Goal: Navigation & Orientation: Find specific page/section

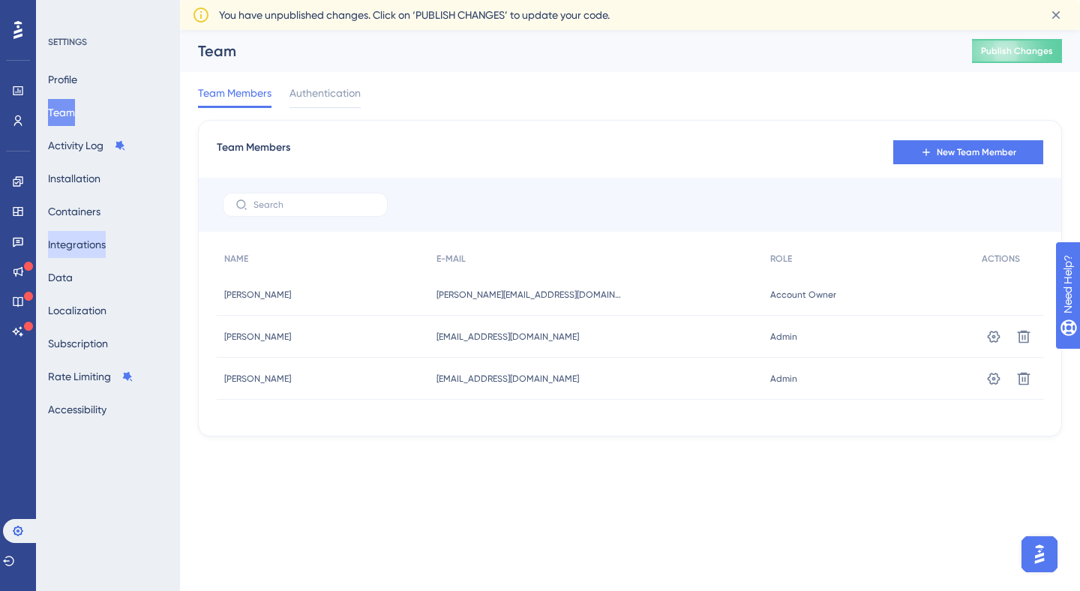
click at [79, 247] on button "Integrations" at bounding box center [77, 244] width 58 height 27
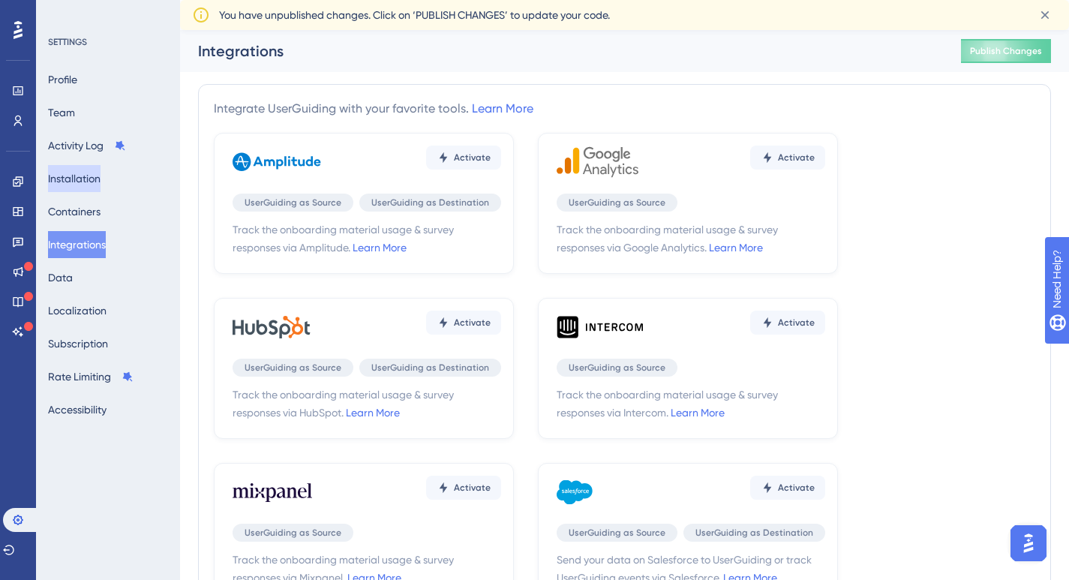
click at [86, 179] on button "Installation" at bounding box center [74, 178] width 53 height 27
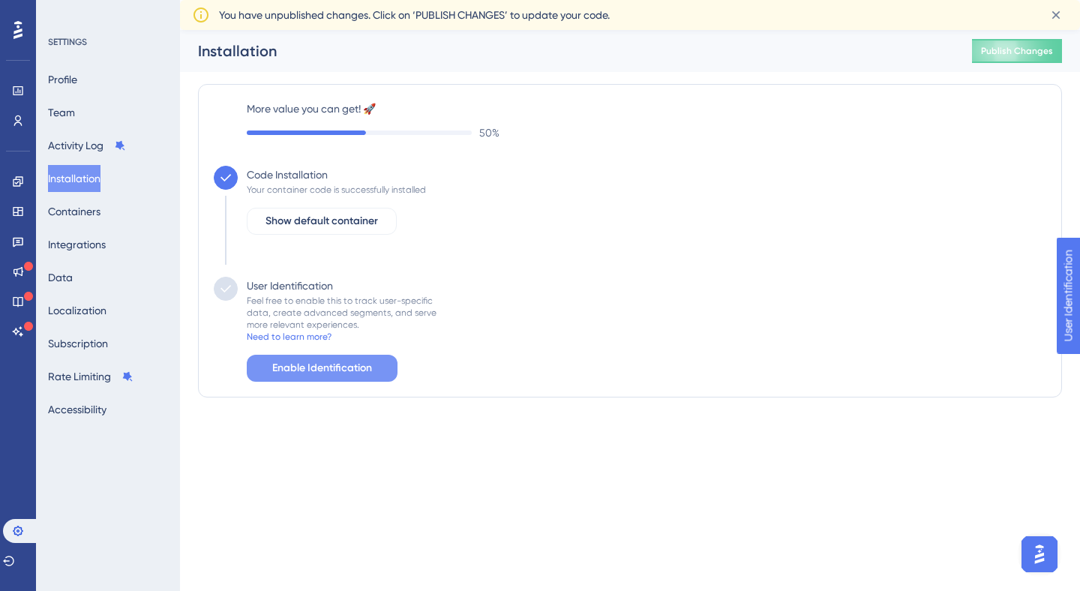
click at [302, 368] on span "Enable Identification" at bounding box center [322, 368] width 100 height 18
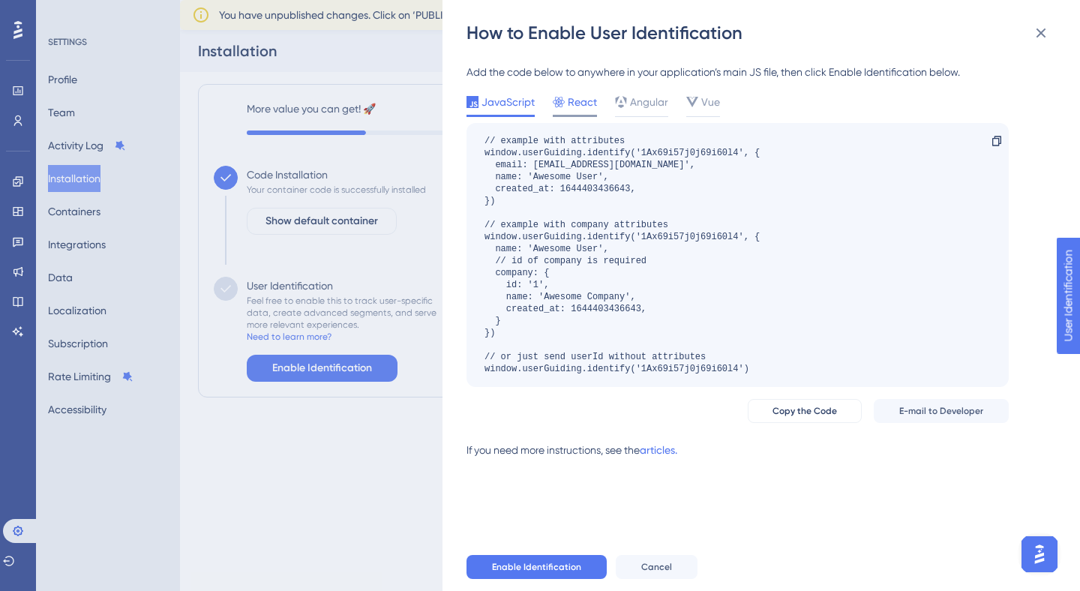
click at [562, 101] on icon at bounding box center [559, 102] width 12 height 11
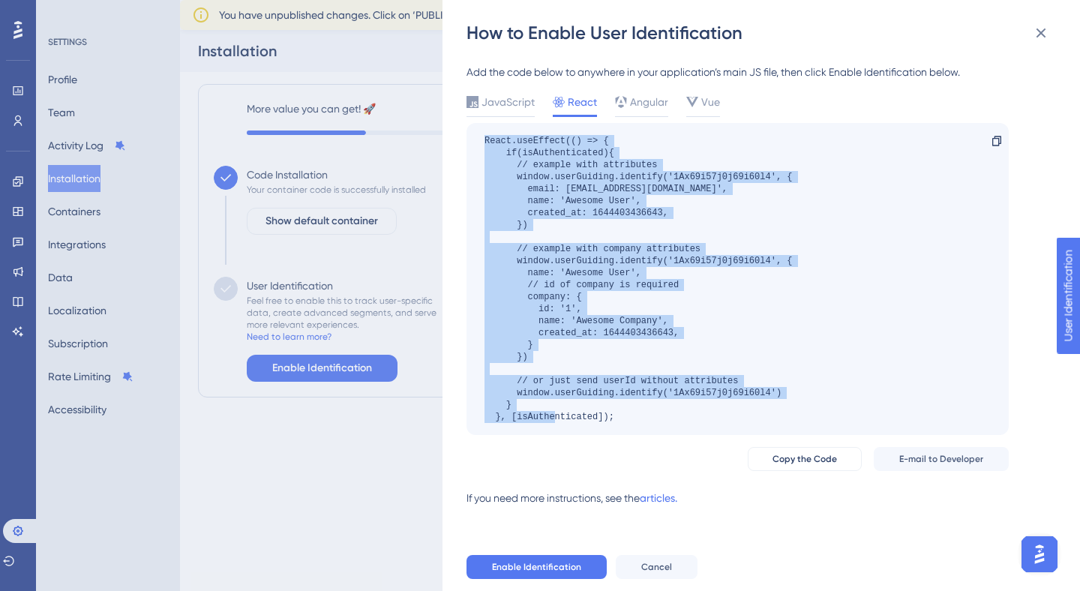
drag, startPoint x: 656, startPoint y: 420, endPoint x: 464, endPoint y: 143, distance: 337.4
click at [464, 143] on div "How to Enable User Identification Add the code below to anywhere in your applic…" at bounding box center [762, 295] width 638 height 591
copy div "React.useEffect(() => { if(isAuthenticated){ // example with attributes window.…"
click at [753, 335] on div "React.useEffect(() => { if(isAuthenticated){ // example with attributes window.…" at bounding box center [639, 279] width 308 height 288
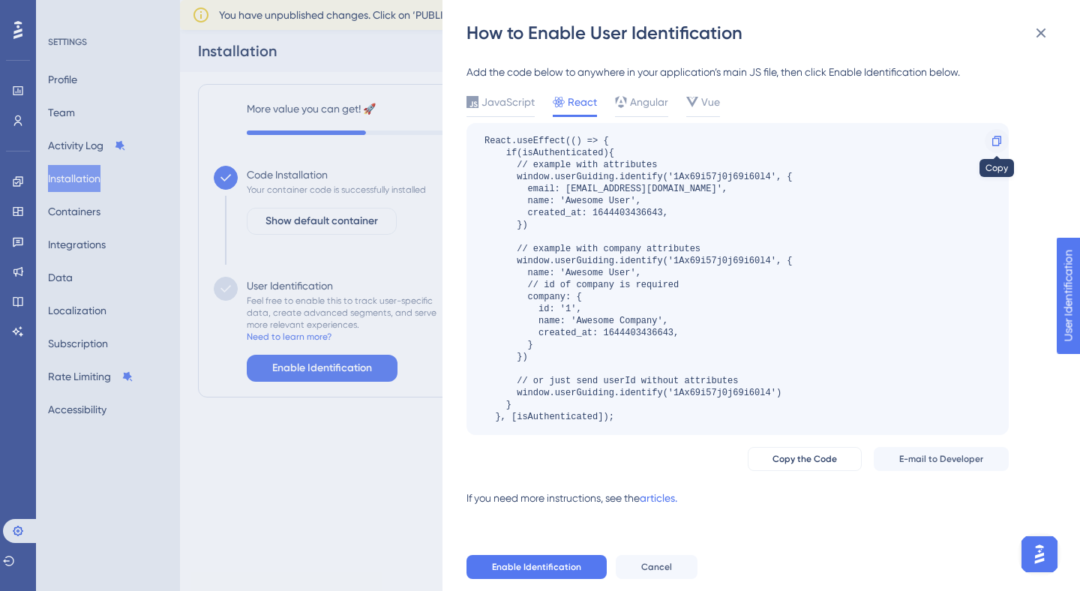
click at [988, 148] on div at bounding box center [997, 141] width 24 height 24
click at [881, 230] on div "React.useEffect(() => { if(isAuthenticated){ // example with attributes window.…" at bounding box center [738, 279] width 542 height 312
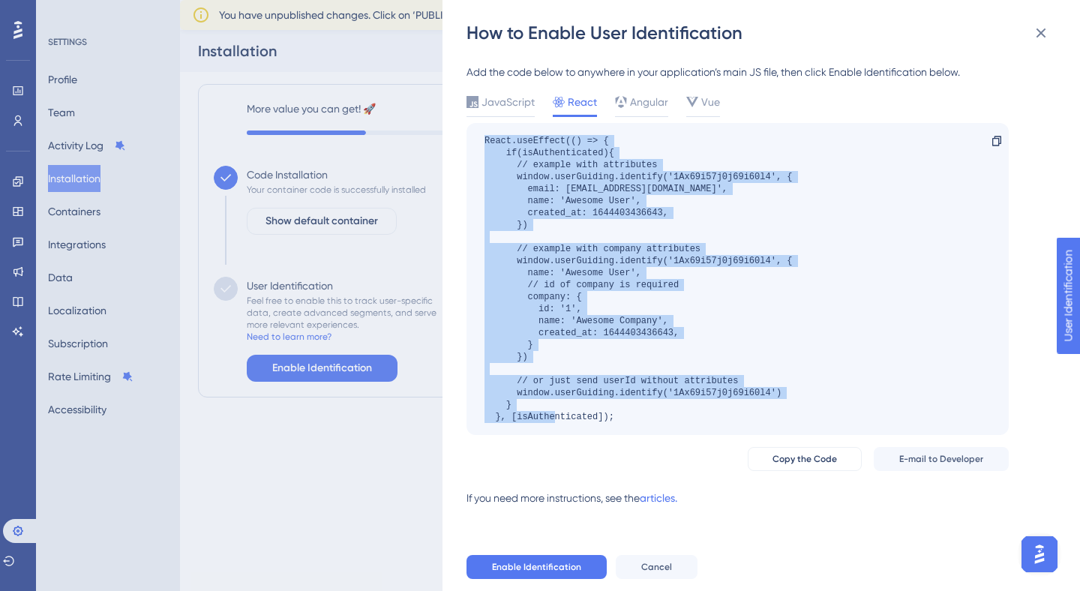
drag, startPoint x: 660, startPoint y: 422, endPoint x: 473, endPoint y: 140, distance: 339.4
click at [473, 140] on div "React.useEffect(() => { if(isAuthenticated){ // example with attributes window.…" at bounding box center [738, 279] width 542 height 312
copy div "React.useEffect(() => { if(isAuthenticated){ // example with attributes window.…"
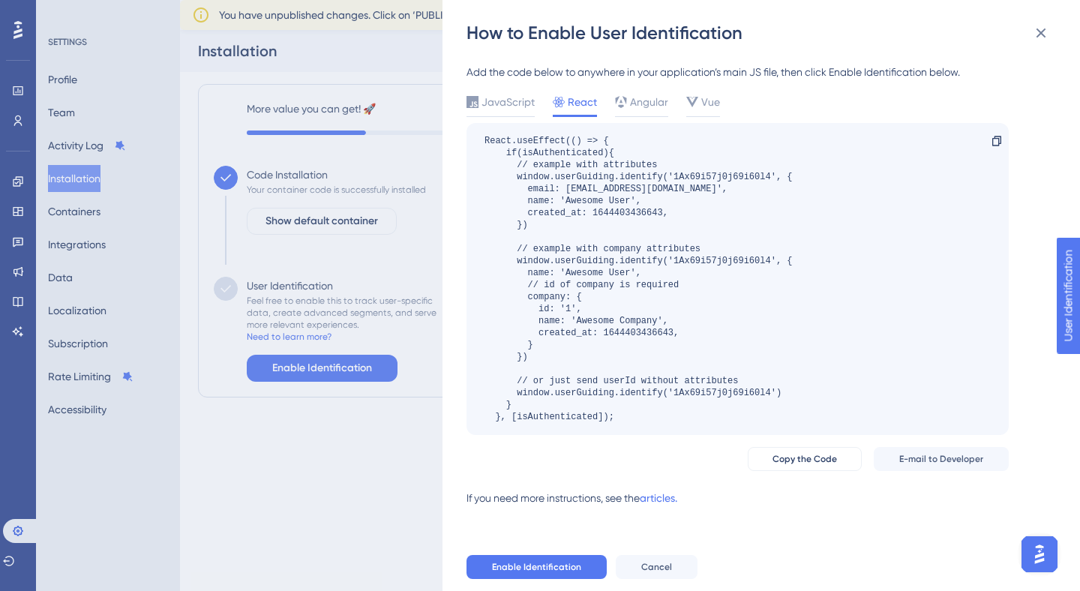
click at [69, 266] on div "How to Enable User Identification Add the code below to anywhere in your applic…" at bounding box center [540, 295] width 1080 height 591
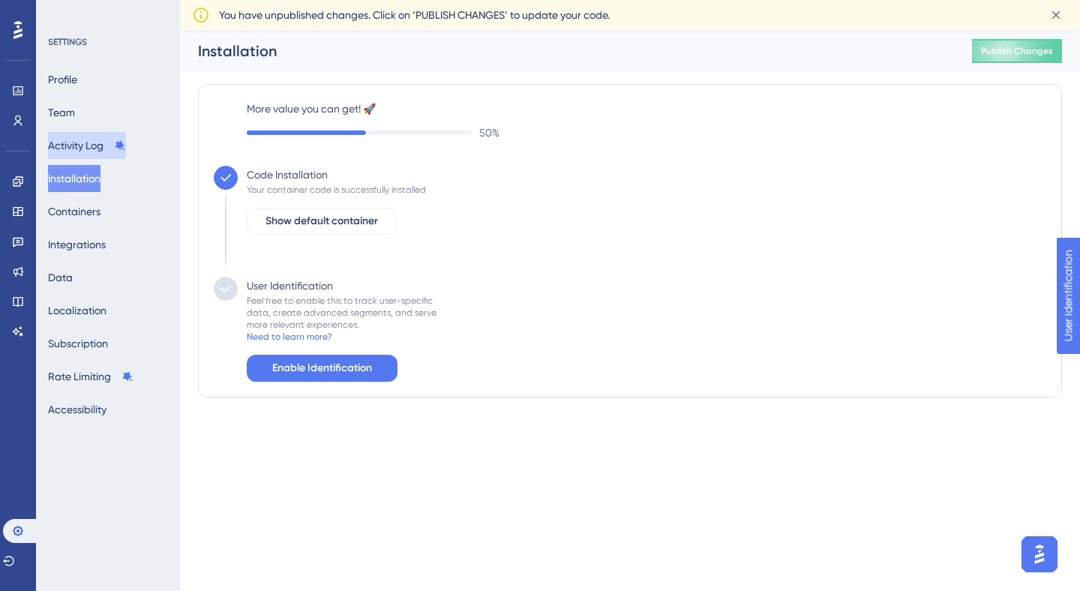
click at [92, 141] on button "Activity Log" at bounding box center [87, 145] width 78 height 27
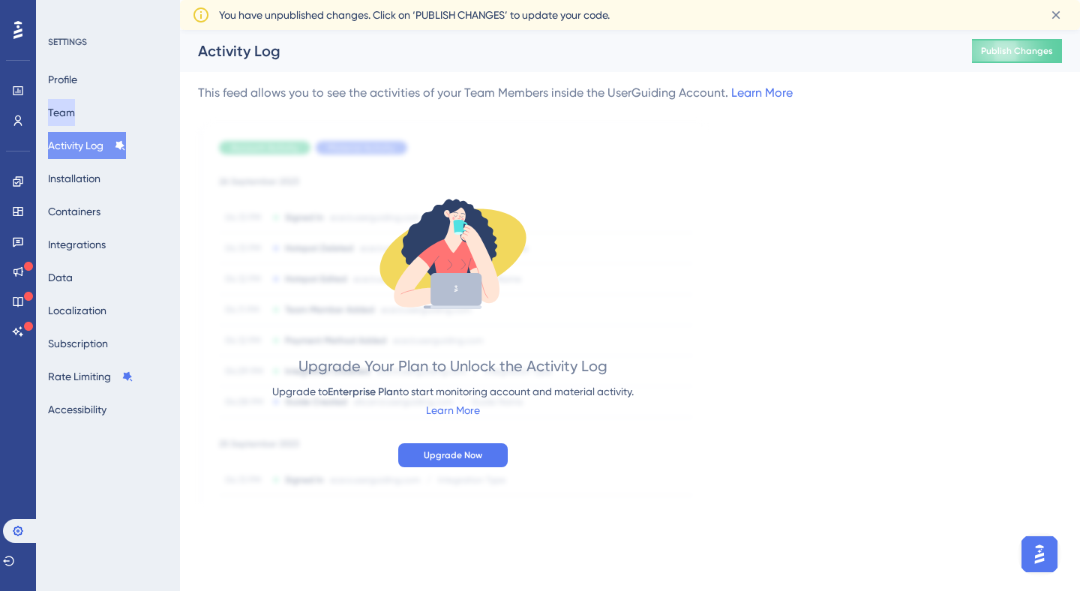
click at [75, 116] on button "Team" at bounding box center [61, 112] width 27 height 27
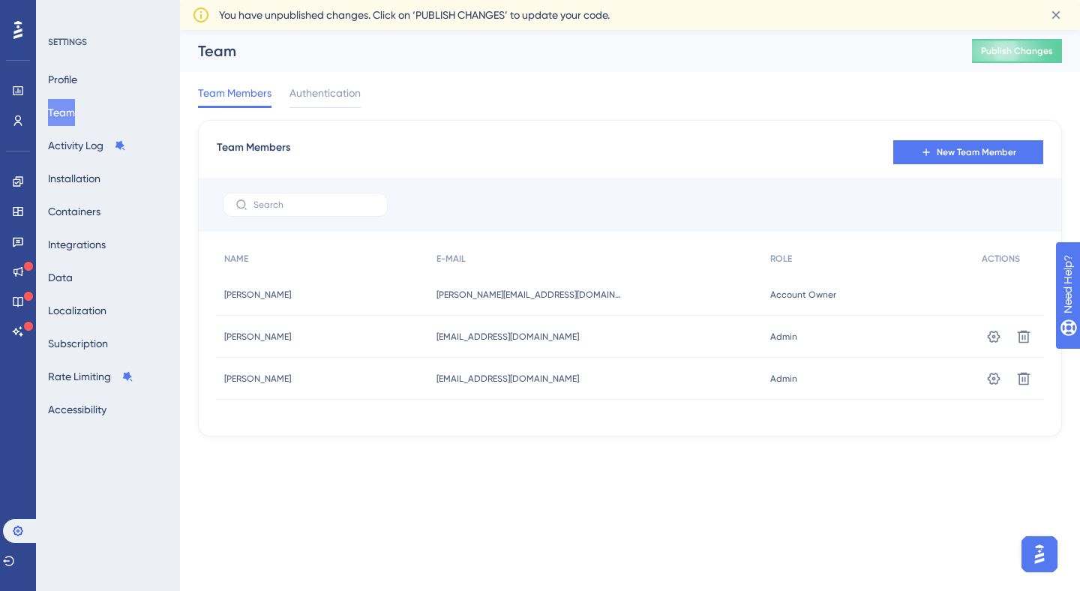
click at [75, 114] on button "Team" at bounding box center [61, 112] width 27 height 27
click at [83, 184] on button "Installation" at bounding box center [74, 178] width 53 height 27
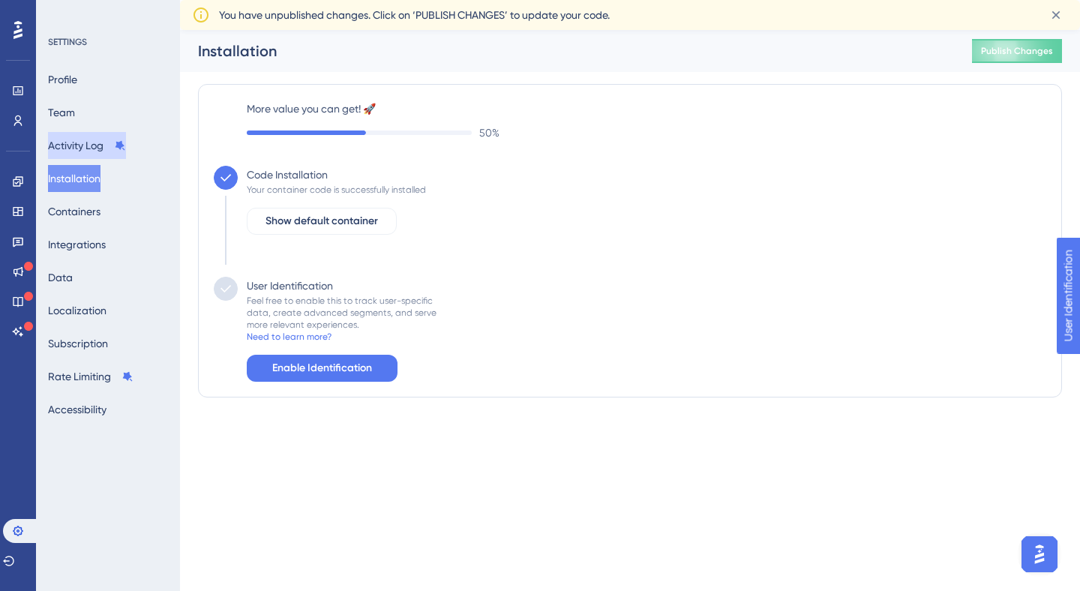
click at [89, 149] on button "Activity Log" at bounding box center [87, 145] width 78 height 27
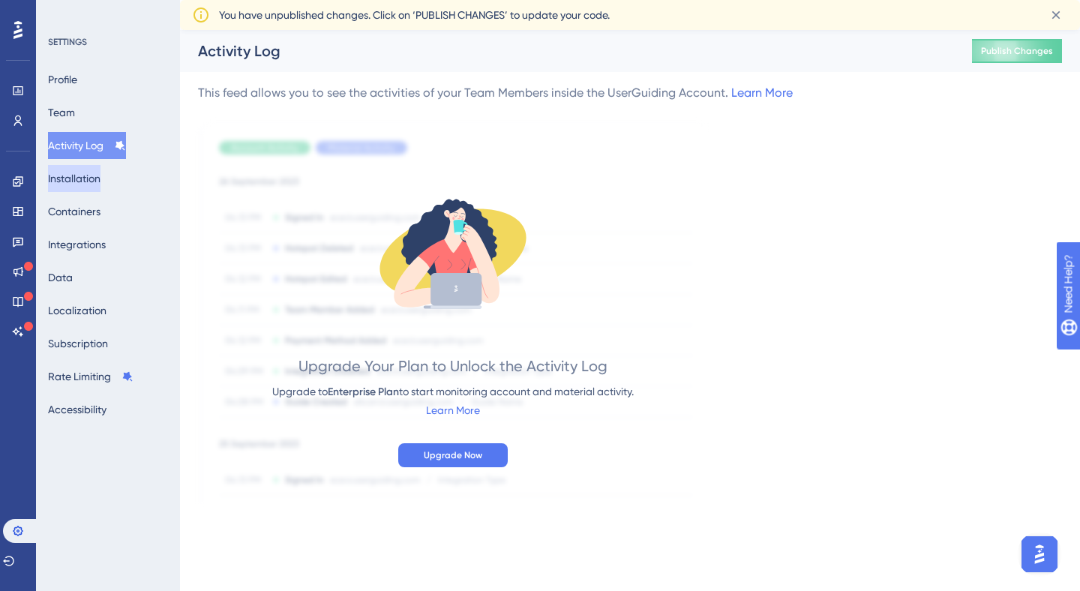
click at [88, 172] on button "Installation" at bounding box center [74, 178] width 53 height 27
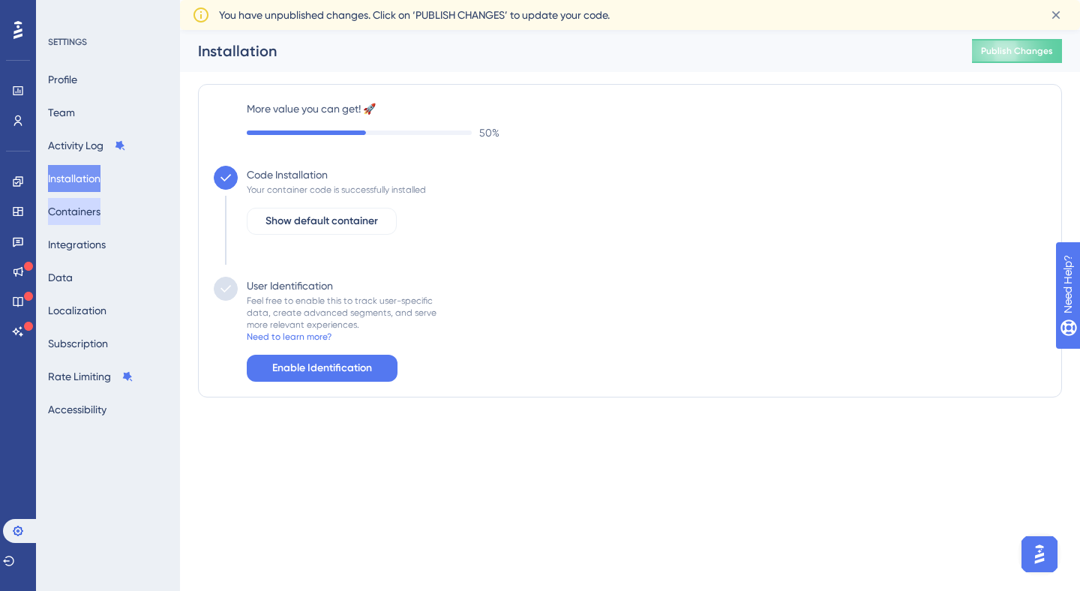
click at [83, 208] on button "Containers" at bounding box center [74, 211] width 53 height 27
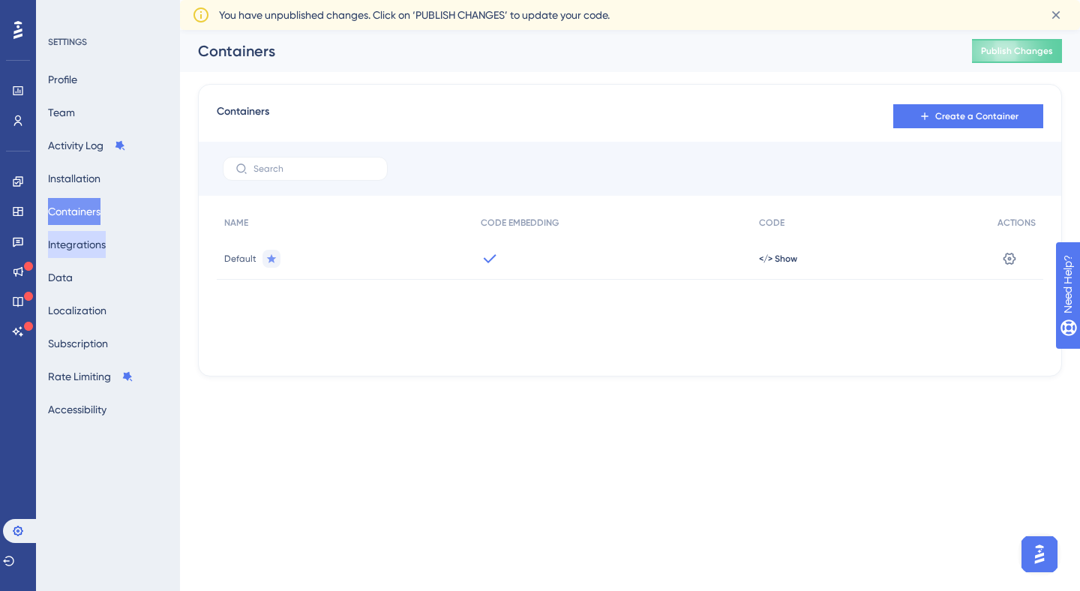
click at [89, 245] on button "Integrations" at bounding box center [77, 244] width 58 height 27
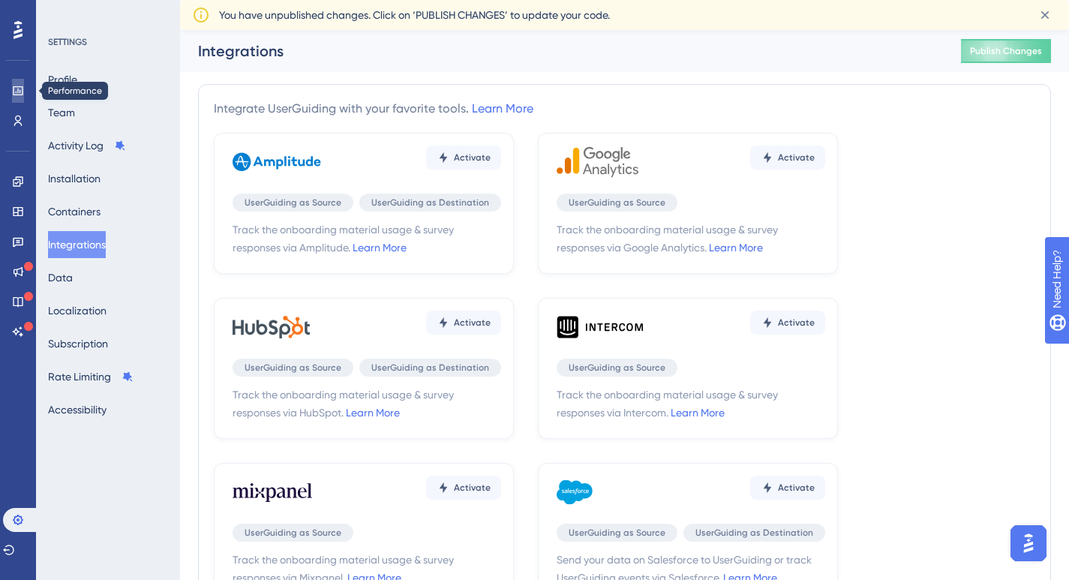
click at [20, 92] on icon at bounding box center [18, 90] width 10 height 9
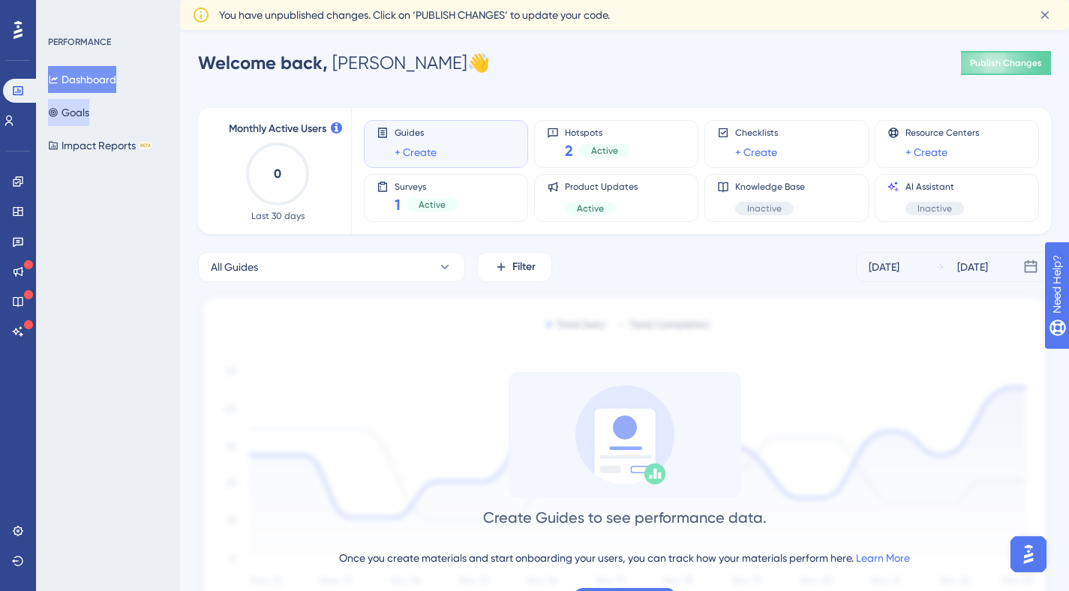
click at [79, 119] on button "Goals" at bounding box center [68, 112] width 41 height 27
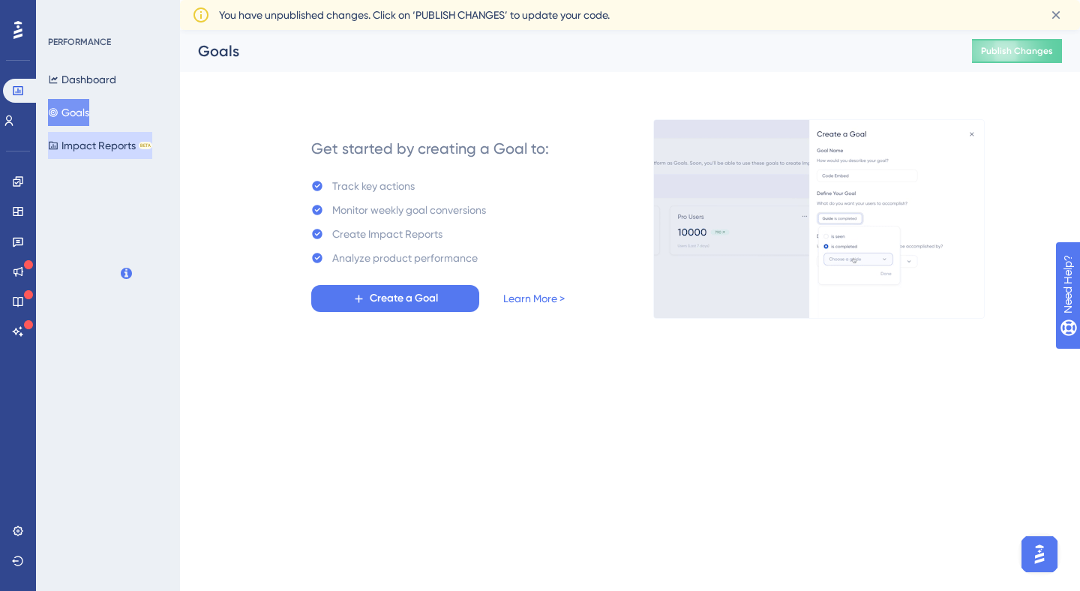
click at [95, 140] on button "Impact Reports BETA" at bounding box center [100, 145] width 104 height 27
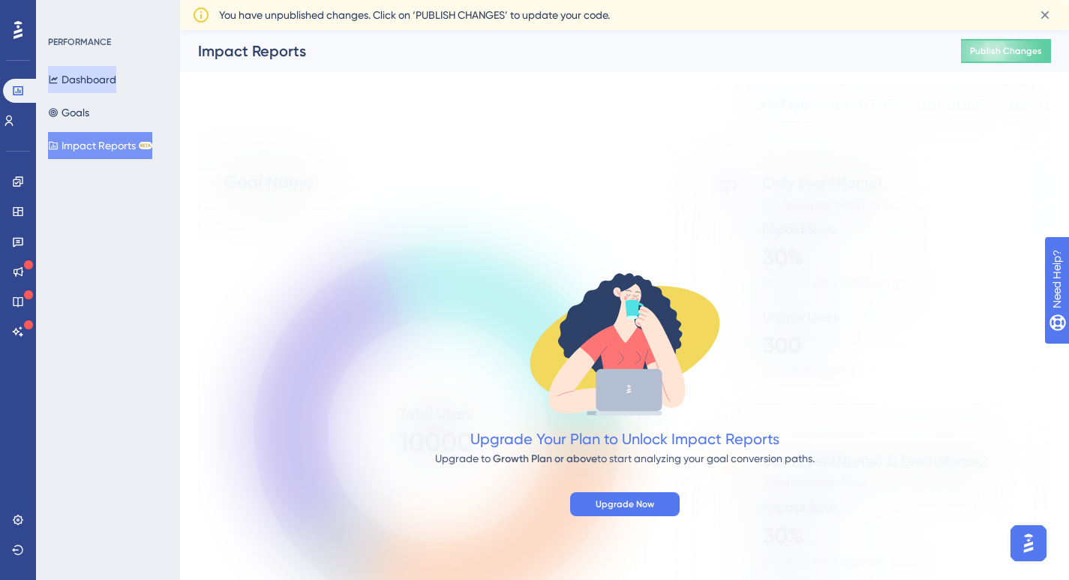
click at [68, 85] on button "Dashboard" at bounding box center [82, 79] width 68 height 27
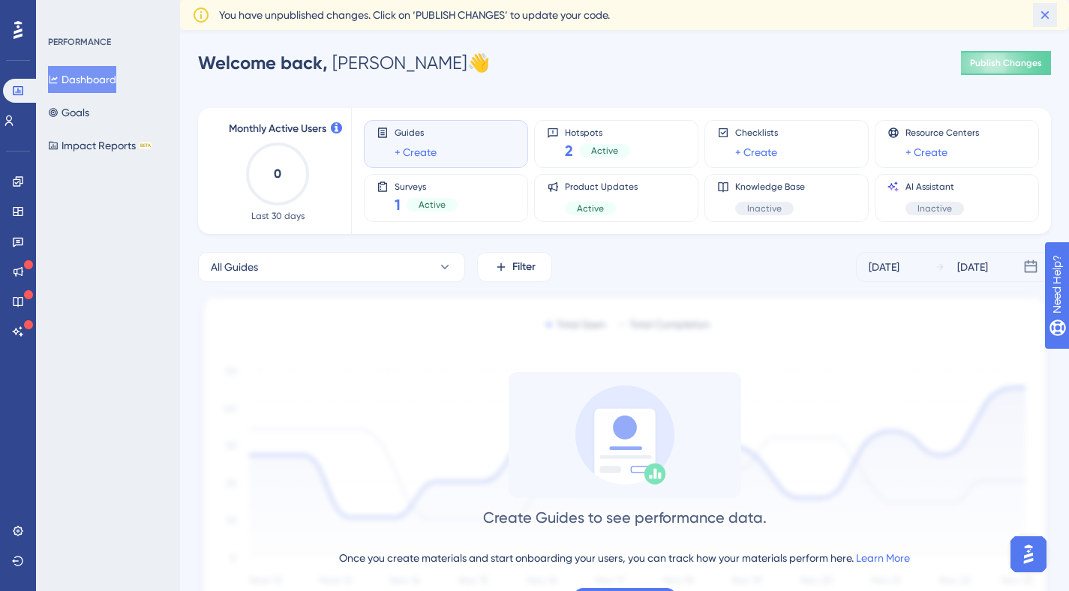
click at [1038, 10] on icon at bounding box center [1045, 15] width 15 height 15
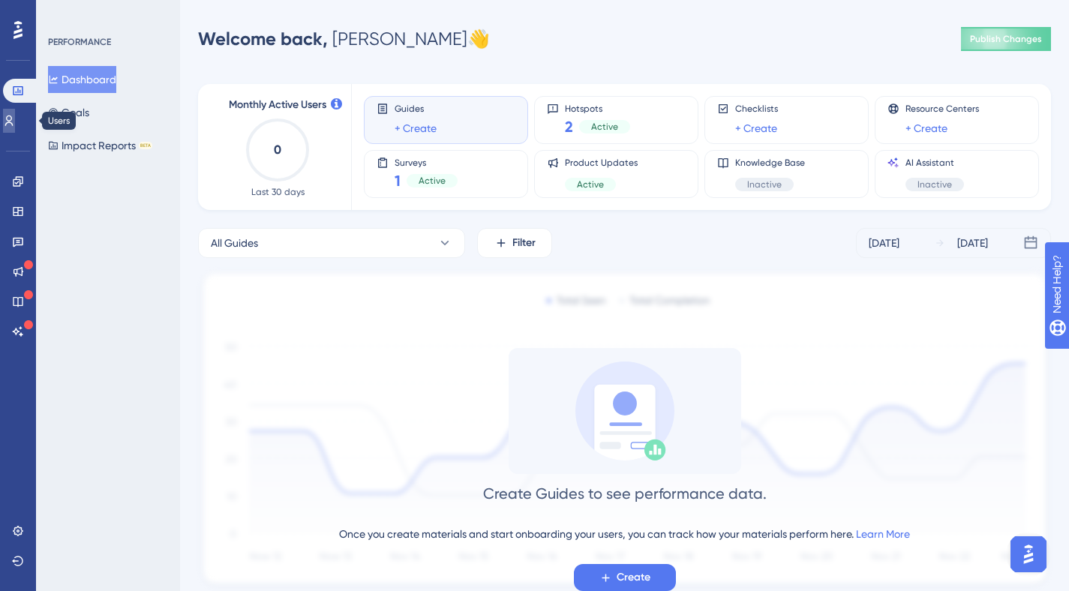
click at [14, 122] on icon at bounding box center [9, 121] width 12 height 12
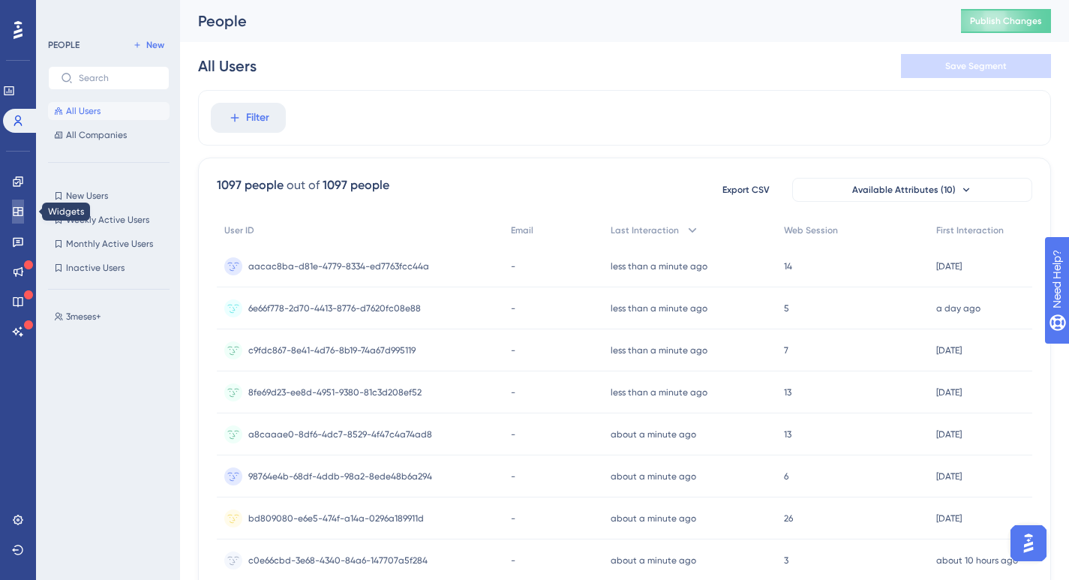
click at [23, 215] on icon at bounding box center [18, 211] width 10 height 9
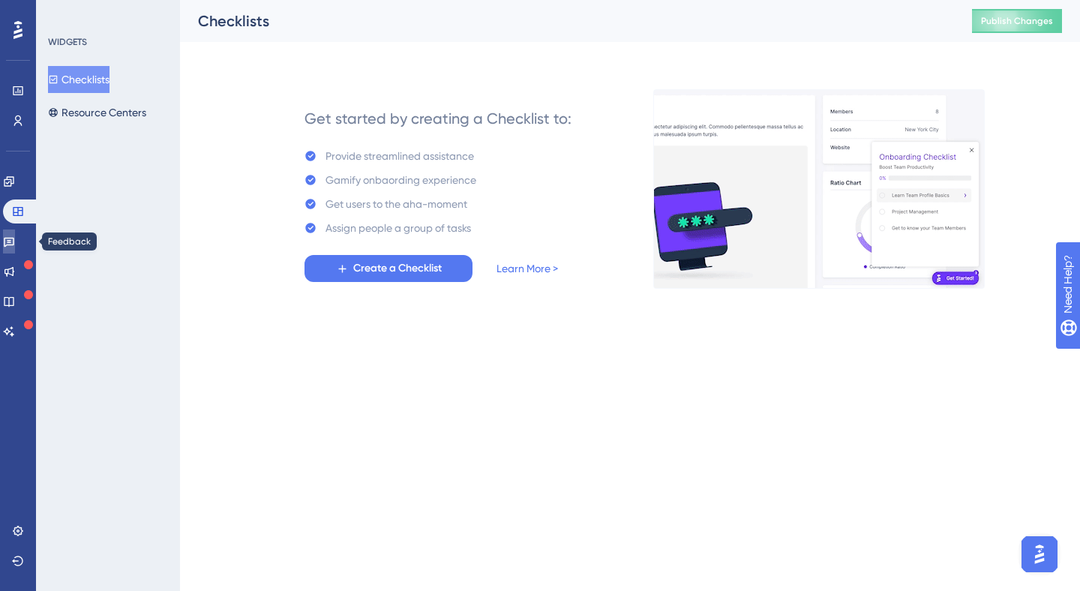
click at [14, 240] on icon at bounding box center [9, 243] width 11 height 10
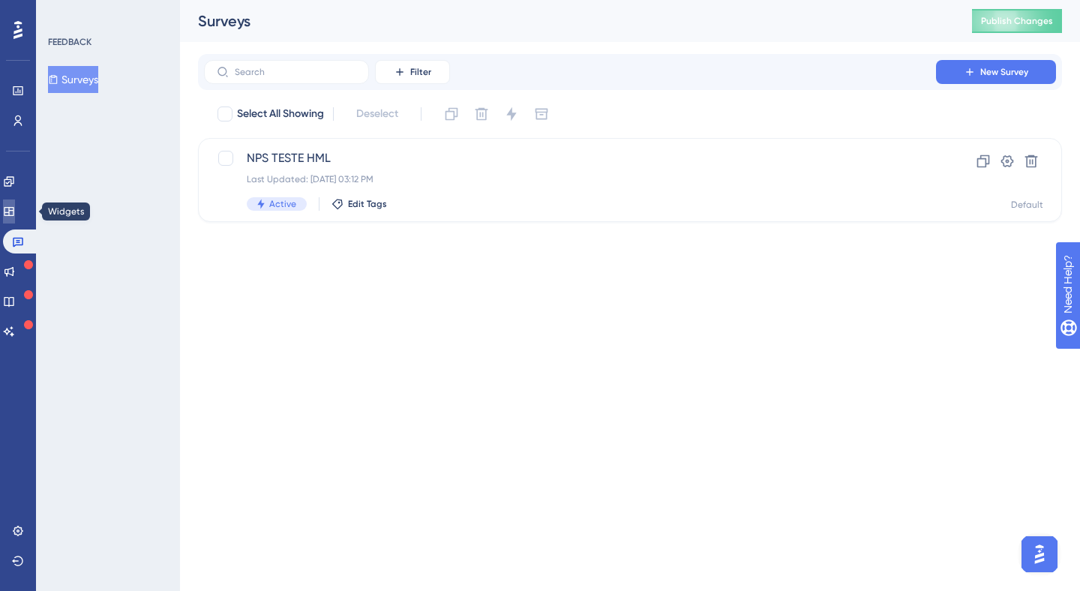
click at [15, 206] on link at bounding box center [9, 212] width 12 height 24
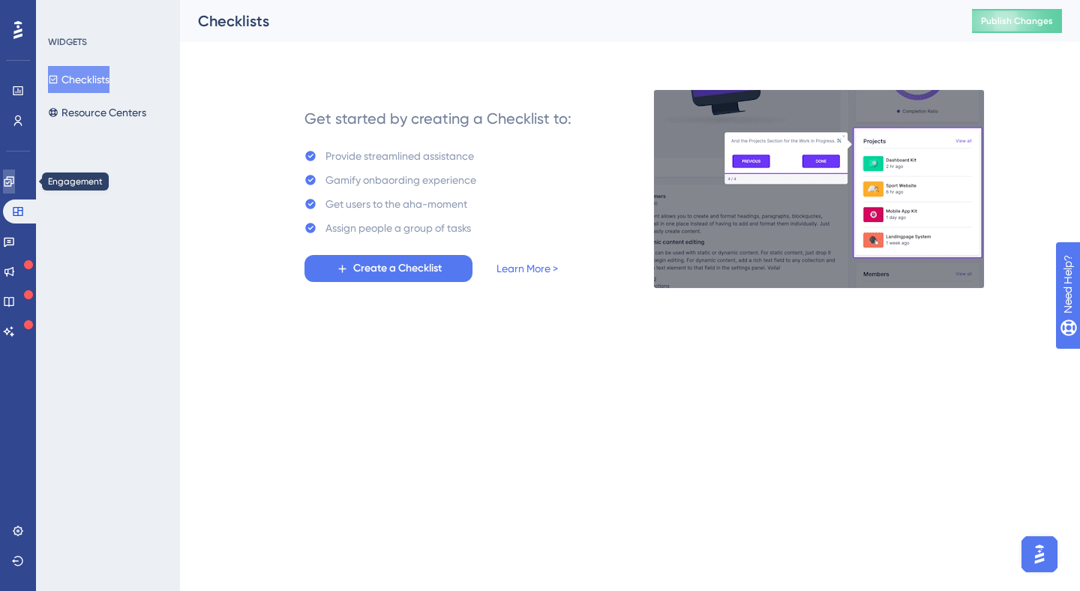
click at [15, 187] on link at bounding box center [9, 182] width 12 height 24
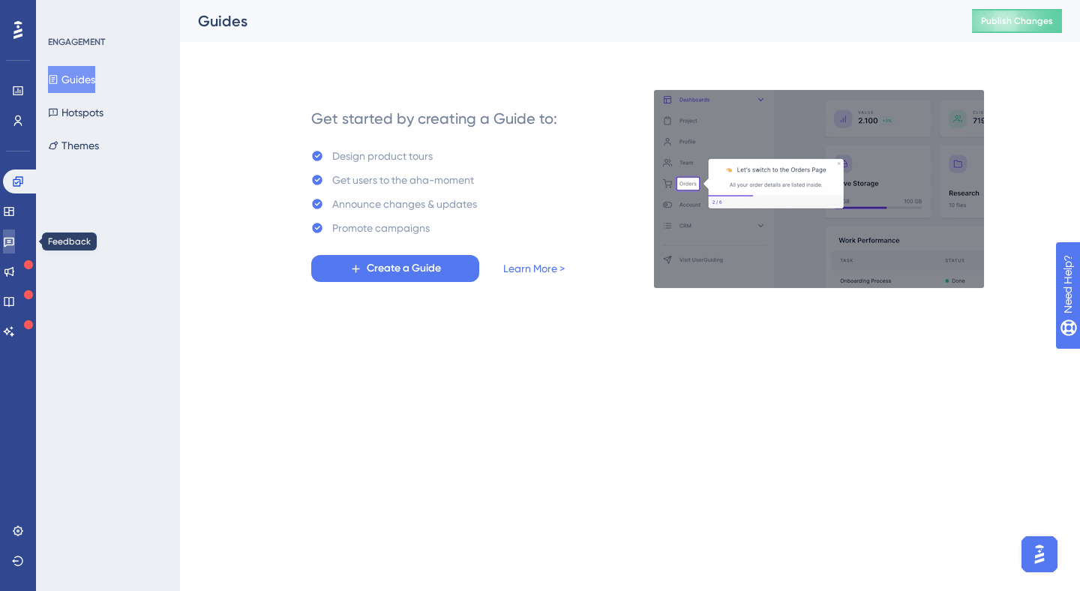
click at [15, 236] on icon at bounding box center [9, 242] width 12 height 12
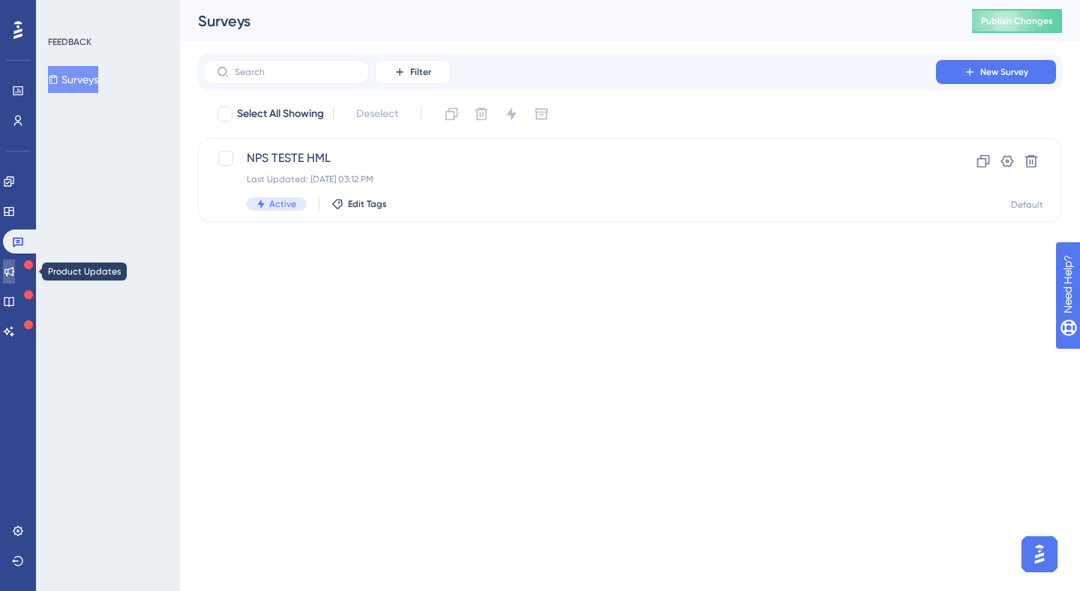
click at [15, 263] on link at bounding box center [9, 272] width 12 height 24
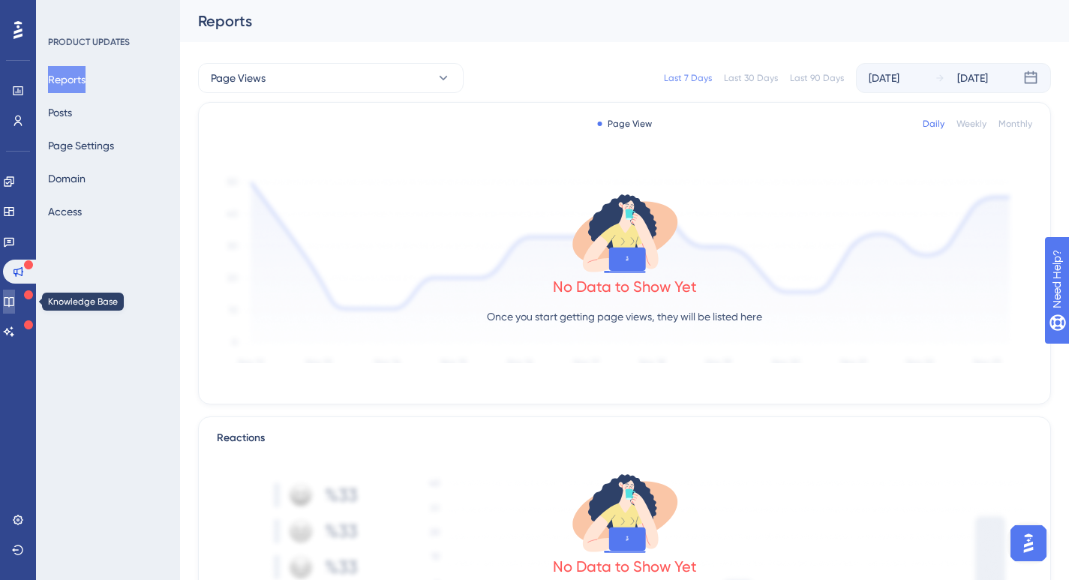
click at [15, 293] on link at bounding box center [9, 302] width 12 height 24
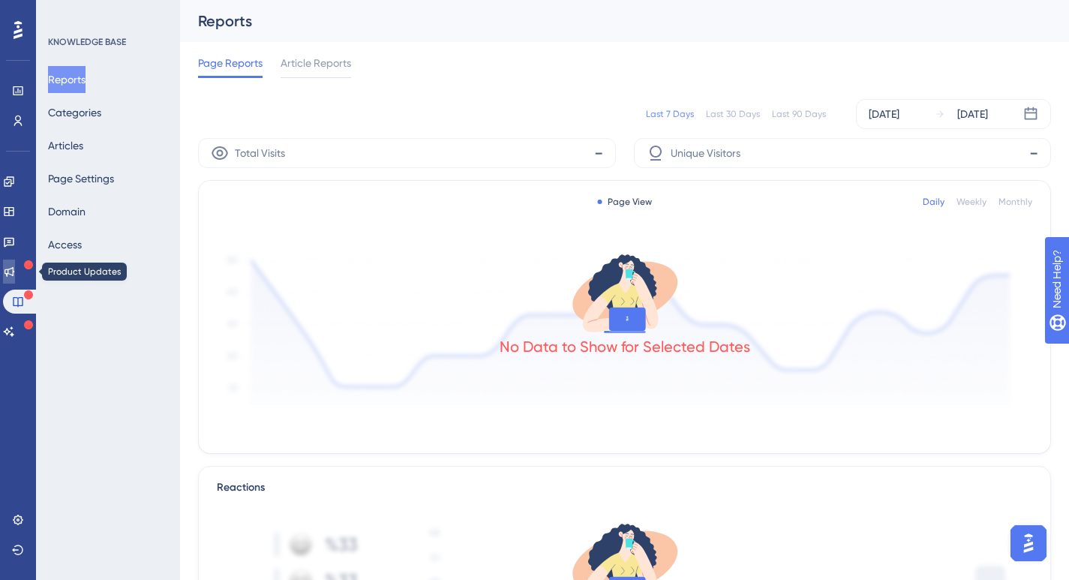
click at [15, 276] on icon at bounding box center [9, 272] width 12 height 12
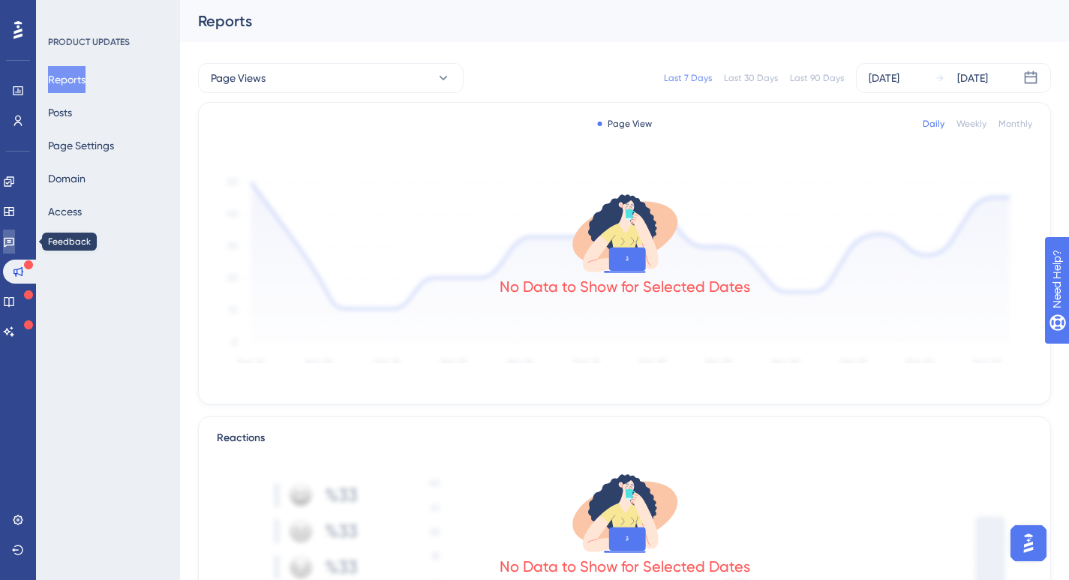
click at [15, 246] on link at bounding box center [9, 242] width 12 height 24
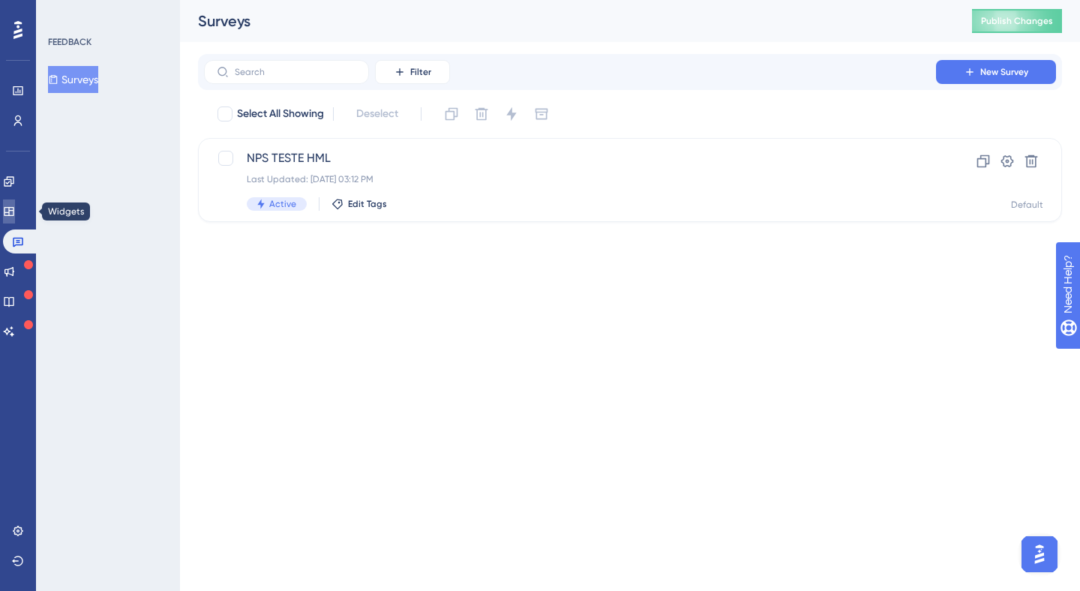
click at [15, 210] on link at bounding box center [9, 212] width 12 height 24
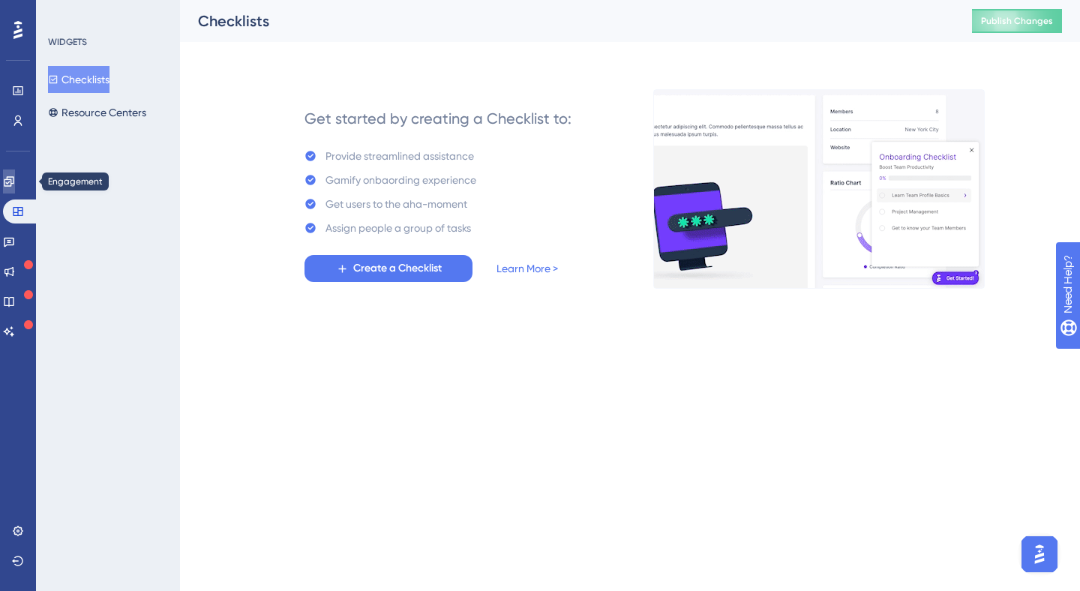
click at [15, 186] on link at bounding box center [9, 182] width 12 height 24
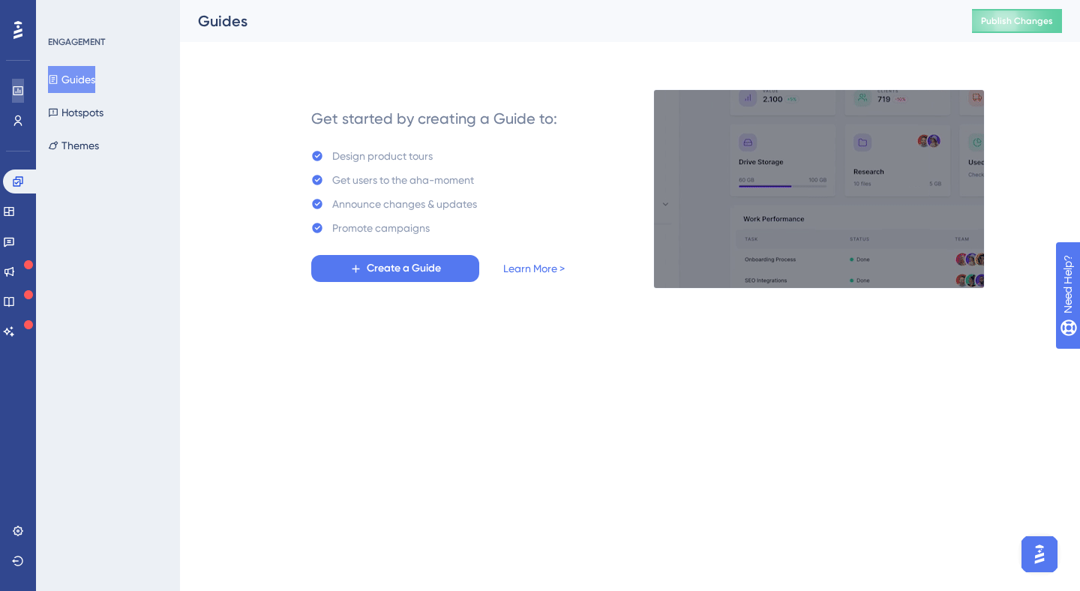
click at [16, 101] on link at bounding box center [18, 91] width 12 height 24
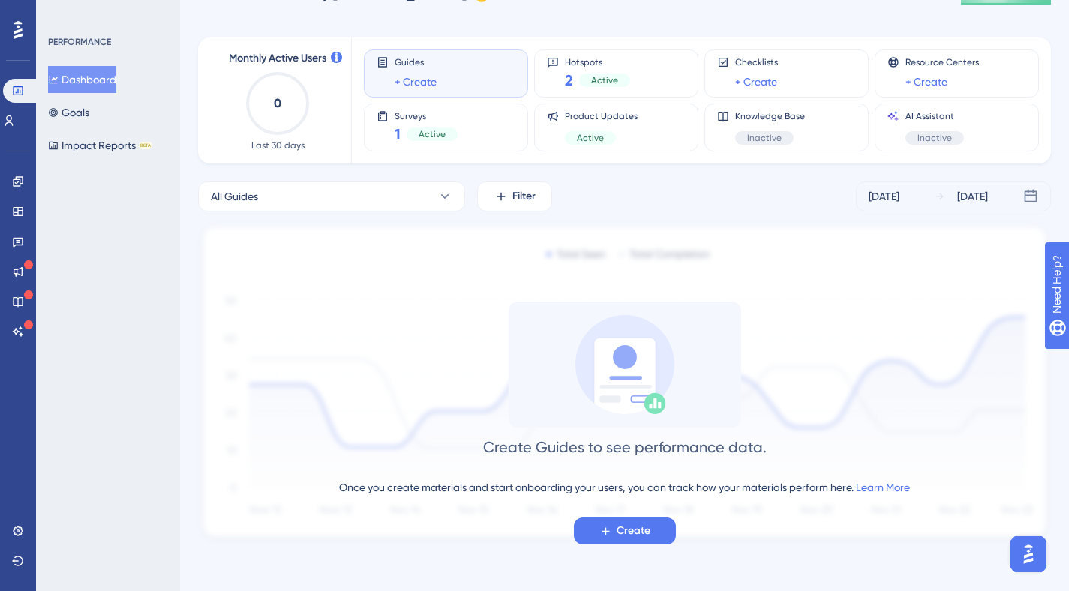
scroll to position [47, 0]
click at [641, 527] on span "Create" at bounding box center [634, 530] width 34 height 18
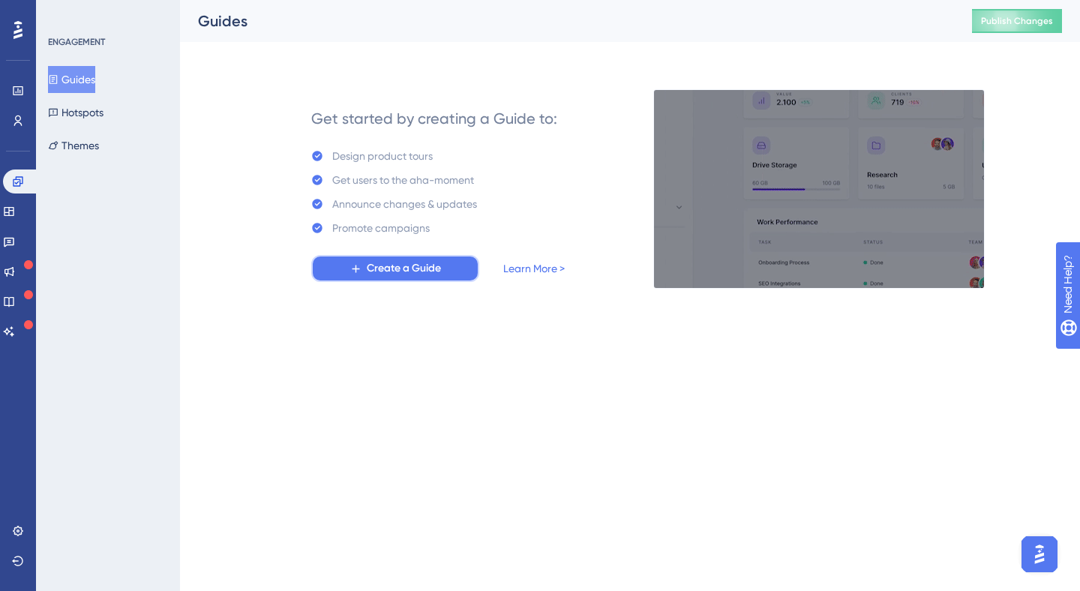
click at [413, 277] on span "Create a Guide" at bounding box center [404, 269] width 74 height 18
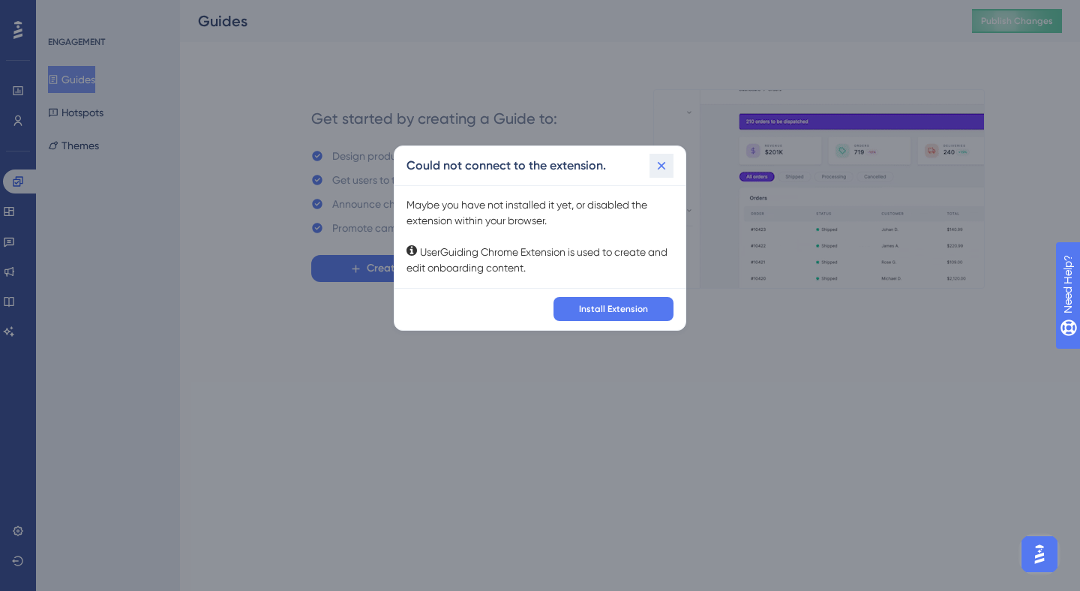
click at [671, 170] on button at bounding box center [662, 166] width 24 height 24
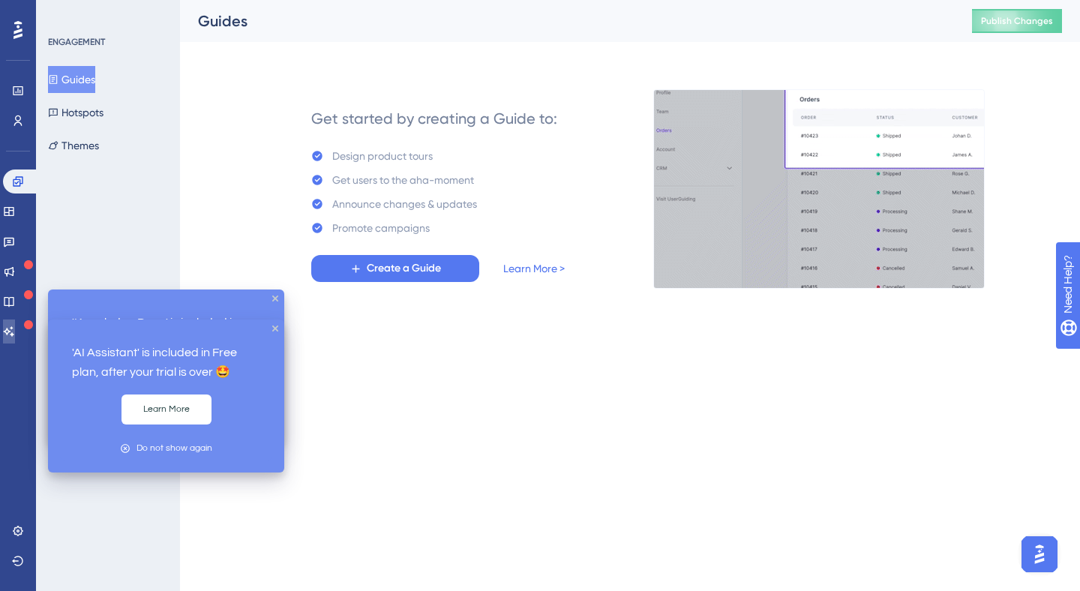
click at [15, 332] on link at bounding box center [9, 332] width 12 height 24
